Goal: Navigation & Orientation: Understand site structure

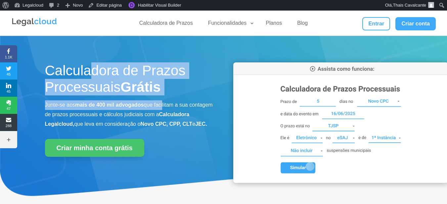
drag, startPoint x: 102, startPoint y: 81, endPoint x: 167, endPoint y: 106, distance: 69.6
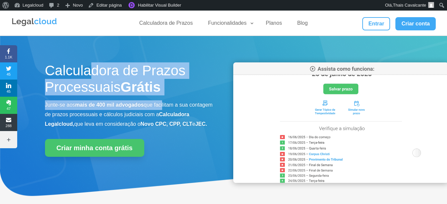
click at [165, 104] on div "Calculadora de Prazos Processuais Grátis Junte-se aos mais de 400 mil advogados…" at bounding box center [129, 115] width 169 height 105
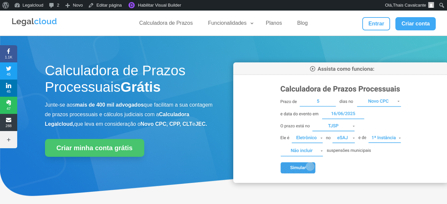
click at [167, 106] on p "Junte-se aos mais de 400 mil advogados que facilitam a sua contagem de prazos p…" at bounding box center [129, 115] width 169 height 28
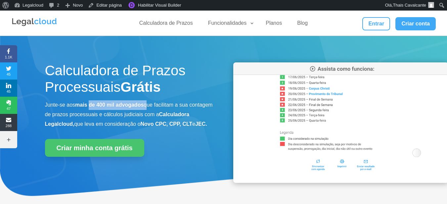
drag, startPoint x: 91, startPoint y: 108, endPoint x: 150, endPoint y: 109, distance: 58.6
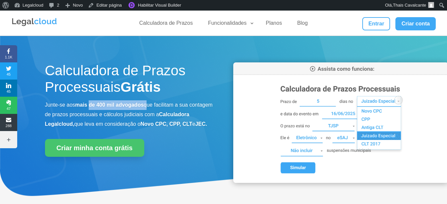
click at [148, 110] on p "Junte-se aos mais de 400 mil advogados que facilitam a sua contagem de prazos p…" at bounding box center [129, 115] width 169 height 28
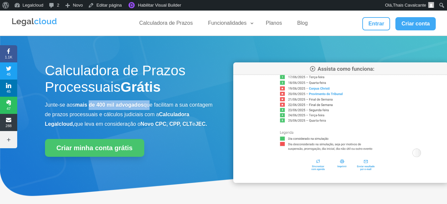
click at [150, 109] on p "Junte-se aos mais de 400 mil advogados que facilitam a sua contagem de prazos p…" at bounding box center [129, 115] width 169 height 28
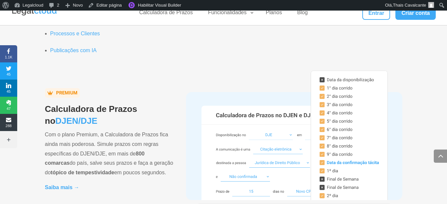
scroll to position [596, 0]
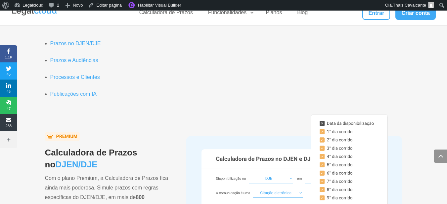
click at [98, 63] on link "Prazos e Audiências" at bounding box center [74, 61] width 48 height 6
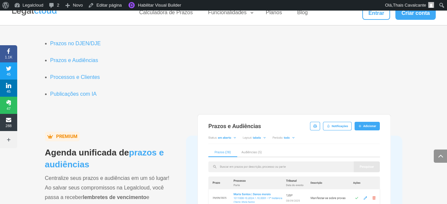
click at [101, 46] on link "Prazos no DJEN/DJE" at bounding box center [75, 44] width 51 height 6
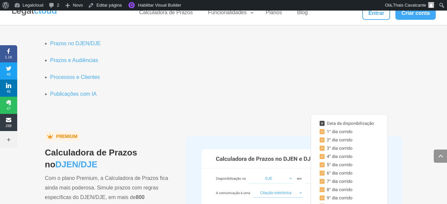
click at [98, 63] on link "Prazos e Audiências" at bounding box center [74, 61] width 48 height 6
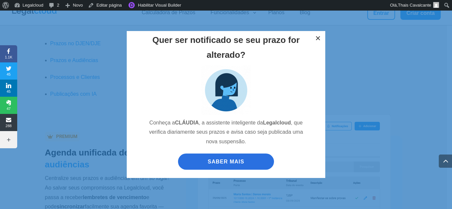
click at [321, 39] on button "×" at bounding box center [318, 38] width 15 height 15
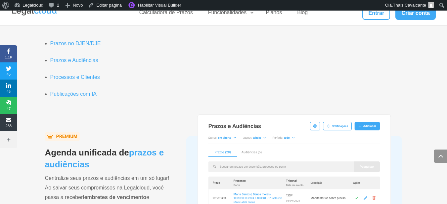
click at [100, 80] on link "Processos e Clientes" at bounding box center [75, 77] width 50 height 6
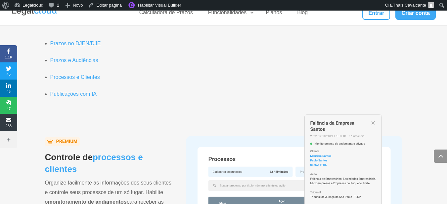
click at [97, 91] on link "Publicações com IA" at bounding box center [73, 94] width 47 height 6
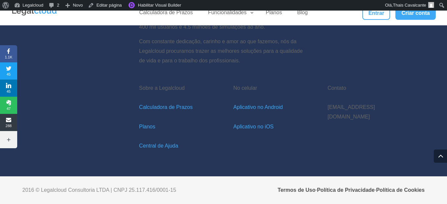
scroll to position [2316, 0]
click at [443, 161] on span at bounding box center [440, 156] width 13 height 13
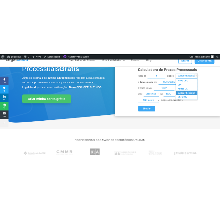
scroll to position [0, 0]
